Goal: Task Accomplishment & Management: Use online tool/utility

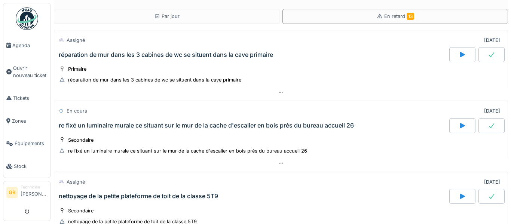
scroll to position [805, 0]
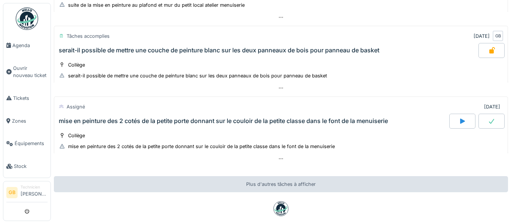
click at [26, 22] on img at bounding box center [27, 18] width 22 height 22
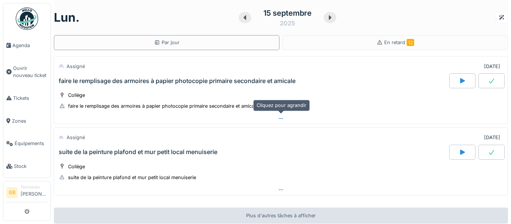
click at [282, 120] on icon at bounding box center [281, 118] width 6 height 5
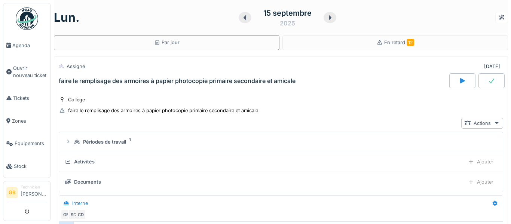
scroll to position [26, 0]
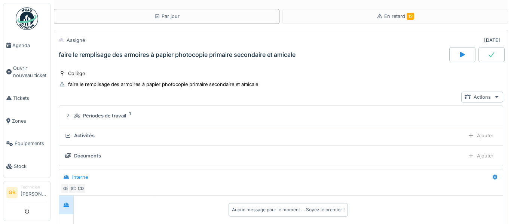
click at [286, 138] on div "Activités" at bounding box center [263, 135] width 397 height 7
click at [476, 140] on div "Ajouter" at bounding box center [481, 135] width 32 height 11
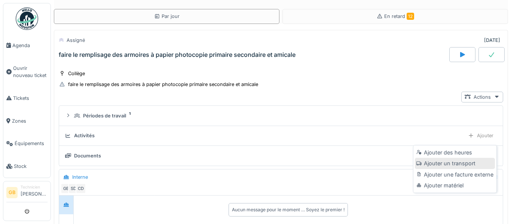
click at [445, 162] on div "Ajouter un transport" at bounding box center [455, 163] width 80 height 11
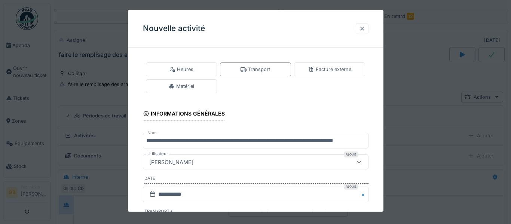
click at [363, 33] on div at bounding box center [362, 28] width 13 height 11
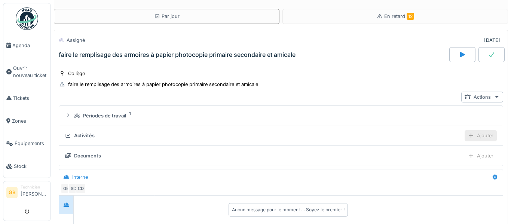
click at [476, 133] on div "Ajouter" at bounding box center [481, 135] width 32 height 11
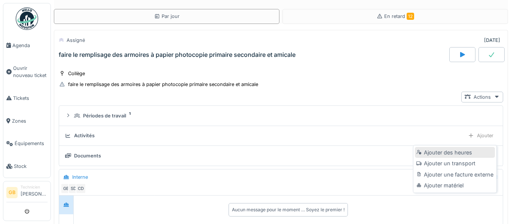
click at [462, 152] on div "Ajouter des heures" at bounding box center [455, 152] width 80 height 11
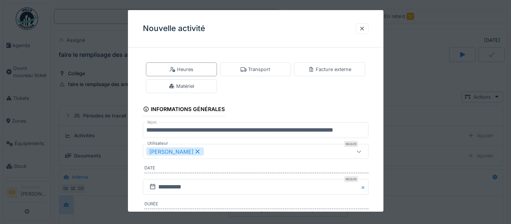
click at [377, 179] on div "**********" at bounding box center [256, 177] width 256 height 249
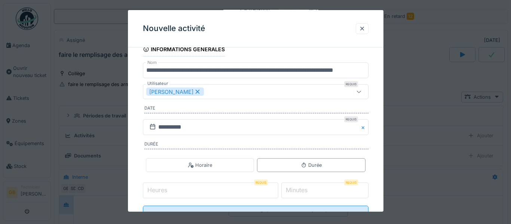
scroll to position [75, 0]
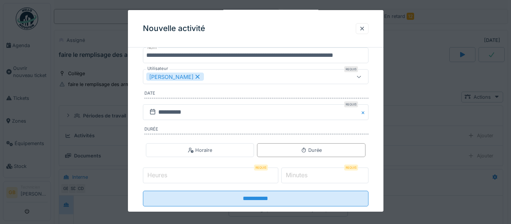
type input "*"
click at [278, 174] on input "*" at bounding box center [210, 176] width 135 height 16
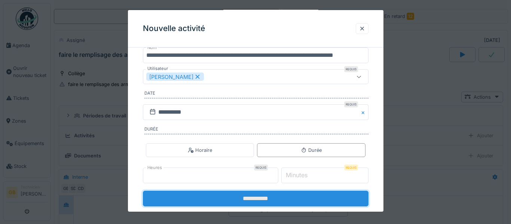
click at [285, 195] on input "**********" at bounding box center [256, 199] width 226 height 16
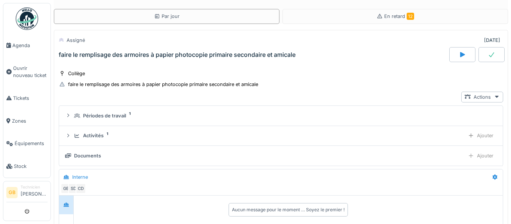
click at [488, 58] on div at bounding box center [492, 54] width 26 height 15
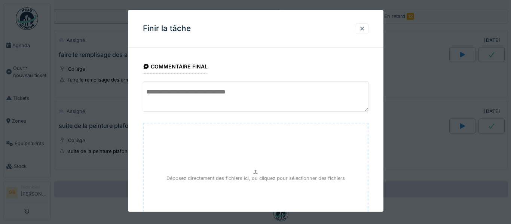
click at [375, 104] on div "**********" at bounding box center [256, 168] width 256 height 230
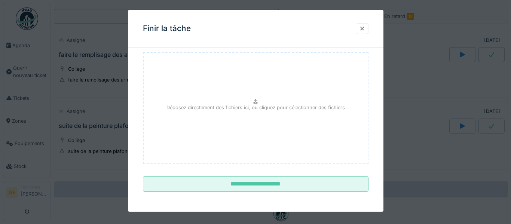
scroll to position [72, 0]
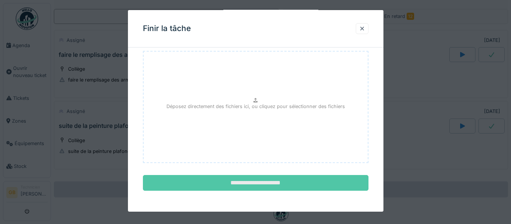
click at [346, 177] on input "**********" at bounding box center [256, 183] width 226 height 16
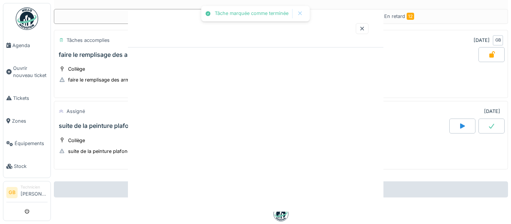
scroll to position [0, 0]
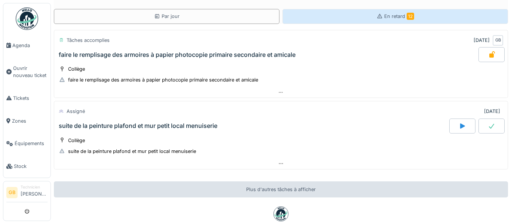
click at [372, 22] on div "En retard 12" at bounding box center [395, 16] width 226 height 15
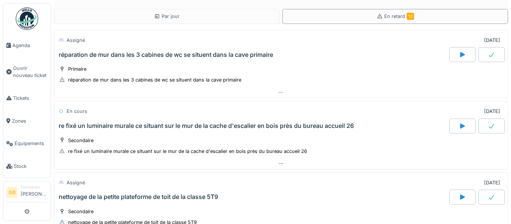
click at [511, 23] on div "Par jour En retard 12 Assigné [DATE] réparation de mur dans les 3 cabines de wc…" at bounding box center [281, 112] width 460 height 224
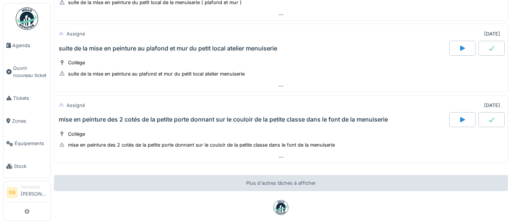
scroll to position [766, 0]
